Goal: Transaction & Acquisition: Purchase product/service

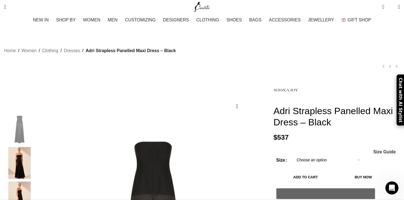
scroll to position [111, 0]
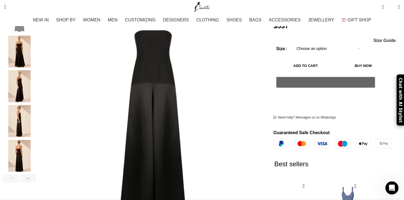
click at [292, 49] on select "Choose an option 4 UK 6 UK 8 [GEOGRAPHIC_DATA] 10 [GEOGRAPHIC_DATA] 12 [GEOGRAP…" at bounding box center [327, 49] width 71 height 12
select select "18-[GEOGRAPHIC_DATA]"
click at [292, 45] on select "Choose an option 4 UK 6 UK 8 [GEOGRAPHIC_DATA] 10 [GEOGRAPHIC_DATA] 12 [GEOGRAP…" at bounding box center [327, 49] width 71 height 12
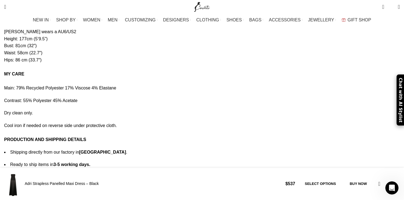
scroll to position [0, 173]
